Goal: Communication & Community: Answer question/provide support

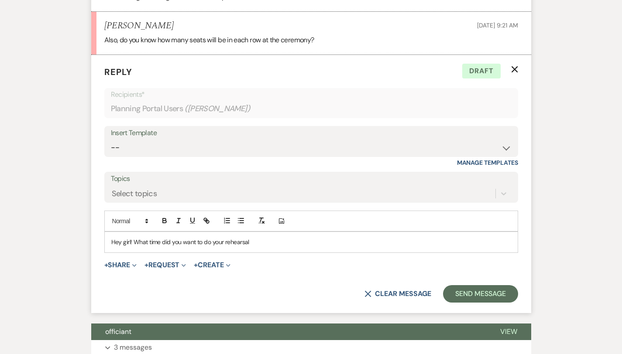
scroll to position [1735, 0]
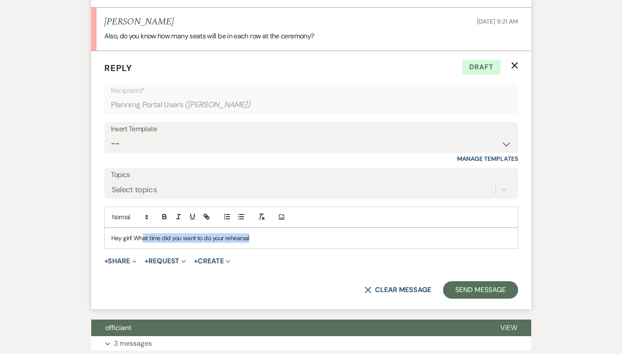
drag, startPoint x: 237, startPoint y: 224, endPoint x: 113, endPoint y: 225, distance: 124.0
click at [113, 234] on p "Hey girl! What time did you want to do your rehearsal" at bounding box center [311, 239] width 400 height 10
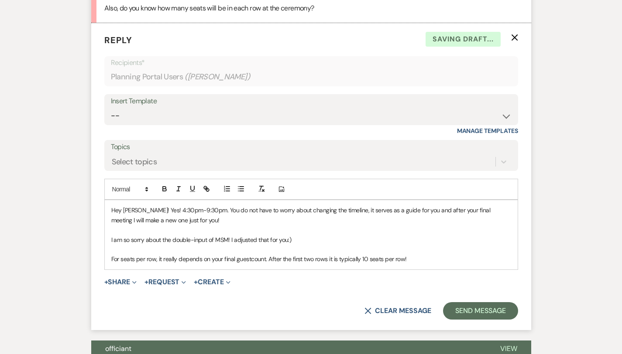
scroll to position [1813, 0]
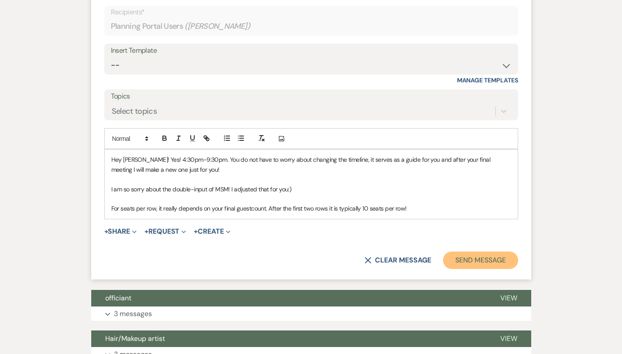
click at [502, 254] on button "Send Message" at bounding box center [480, 260] width 75 height 17
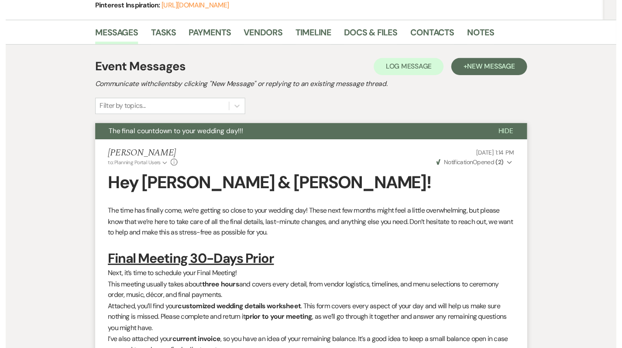
scroll to position [0, 0]
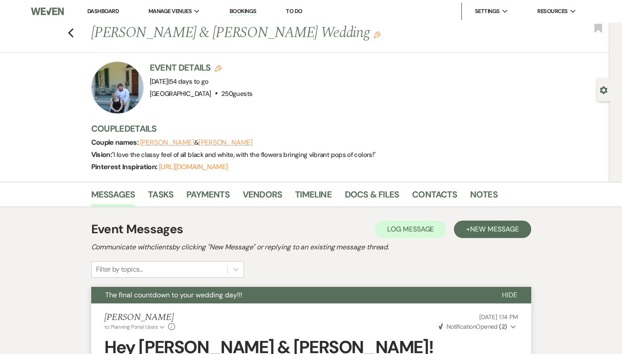
click at [100, 11] on link "Dashboard" at bounding box center [102, 10] width 31 height 7
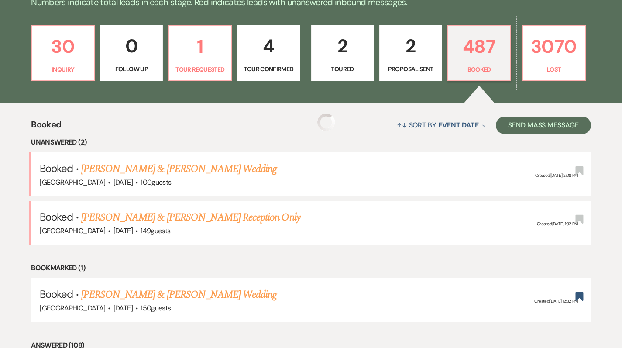
scroll to position [234, 0]
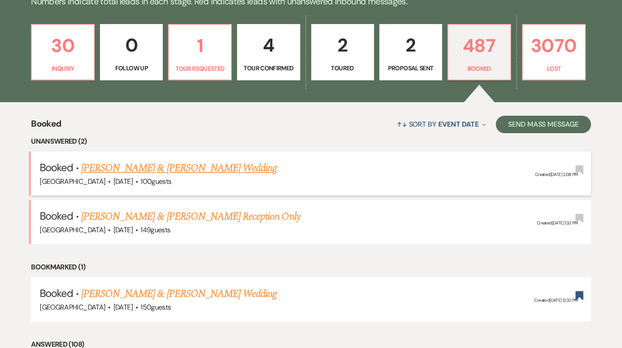
click at [173, 169] on link "[PERSON_NAME] & [PERSON_NAME] Wedding" at bounding box center [179, 168] width 196 height 16
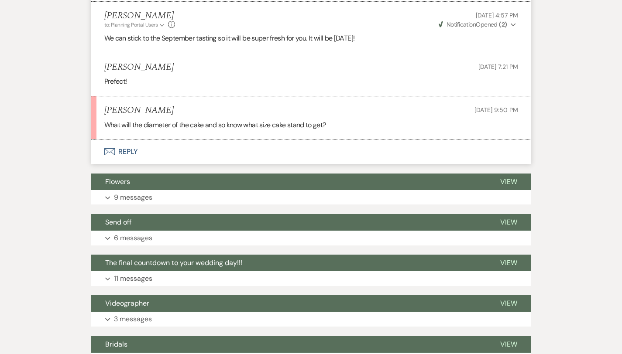
scroll to position [1430, 0]
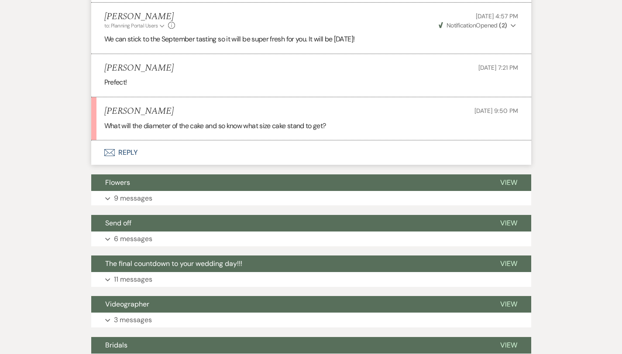
click at [113, 141] on button "Envelope Reply" at bounding box center [311, 153] width 440 height 24
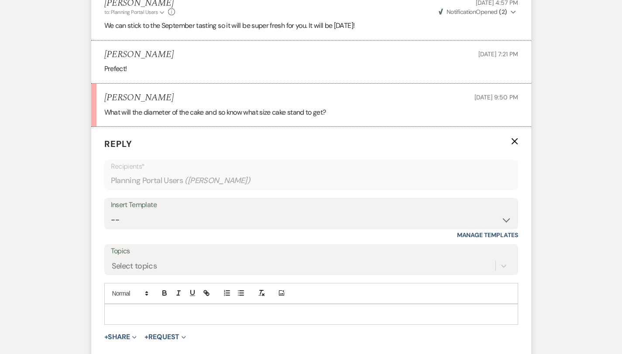
scroll to position [1443, 0]
click at [117, 310] on p at bounding box center [311, 315] width 400 height 10
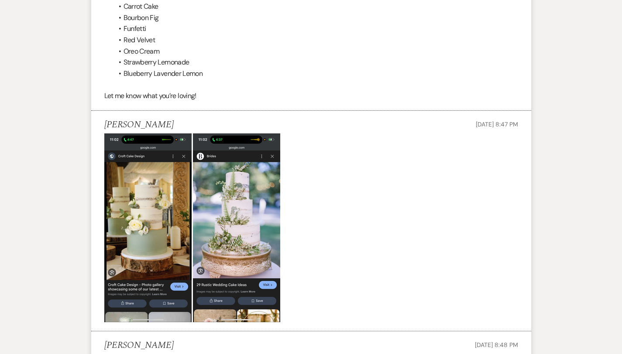
scroll to position [0, 0]
